Goal: Check status: Check status

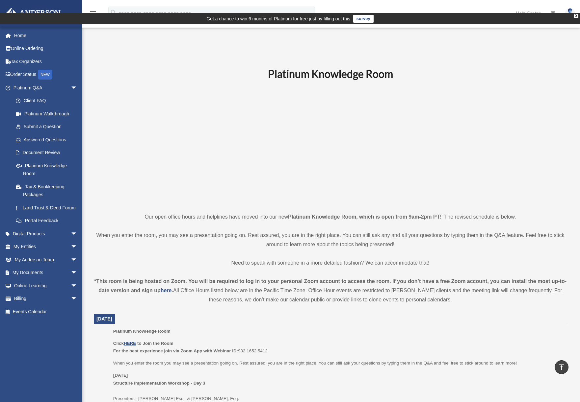
scroll to position [647, 0]
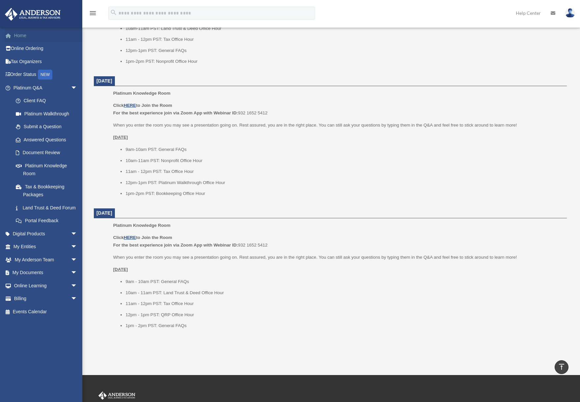
click at [25, 37] on link "Home" at bounding box center [46, 35] width 83 height 13
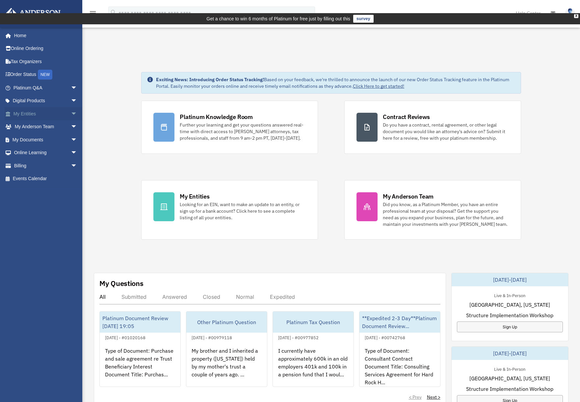
click at [71, 115] on span "arrow_drop_down" at bounding box center [77, 113] width 13 height 13
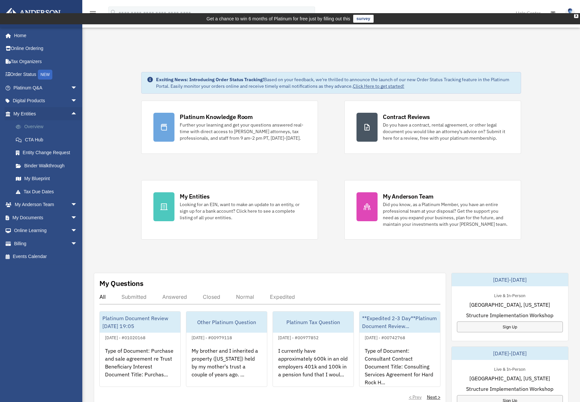
click at [36, 126] on link "Overview" at bounding box center [48, 126] width 78 height 13
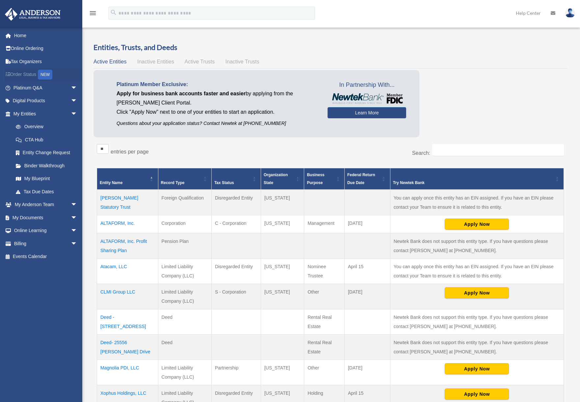
click at [25, 75] on link "Order Status NEW" at bounding box center [46, 74] width 83 height 13
